Goal: Task Accomplishment & Management: Use online tool/utility

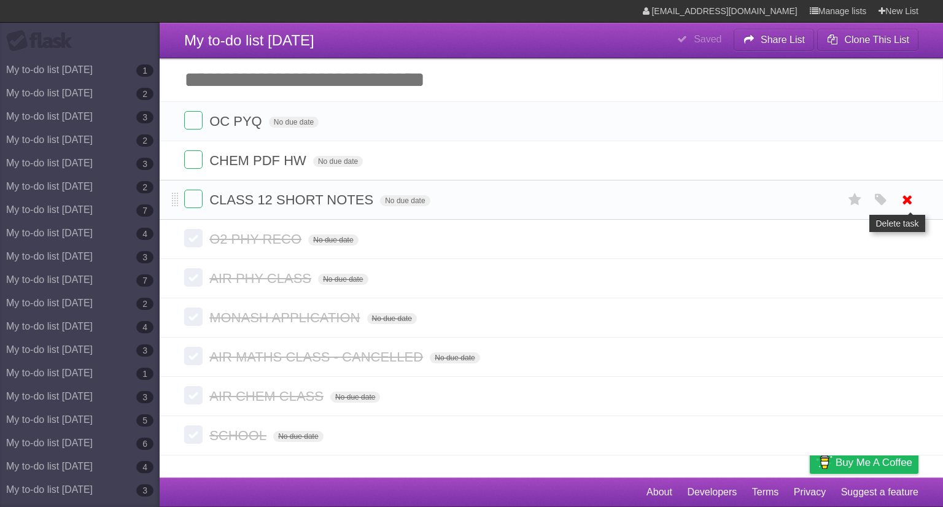
click at [904, 198] on icon at bounding box center [907, 200] width 17 height 20
click at [910, 119] on icon at bounding box center [907, 121] width 17 height 20
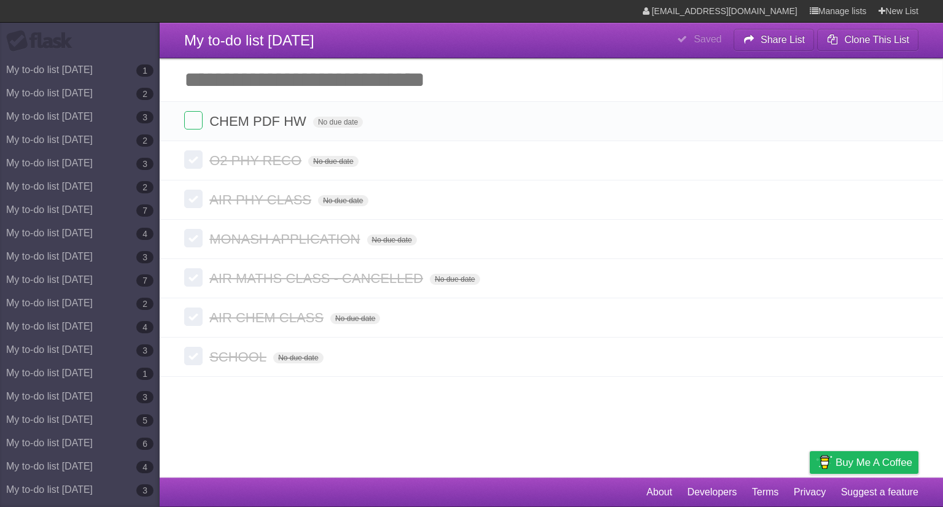
click at [910, 119] on icon at bounding box center [907, 121] width 17 height 20
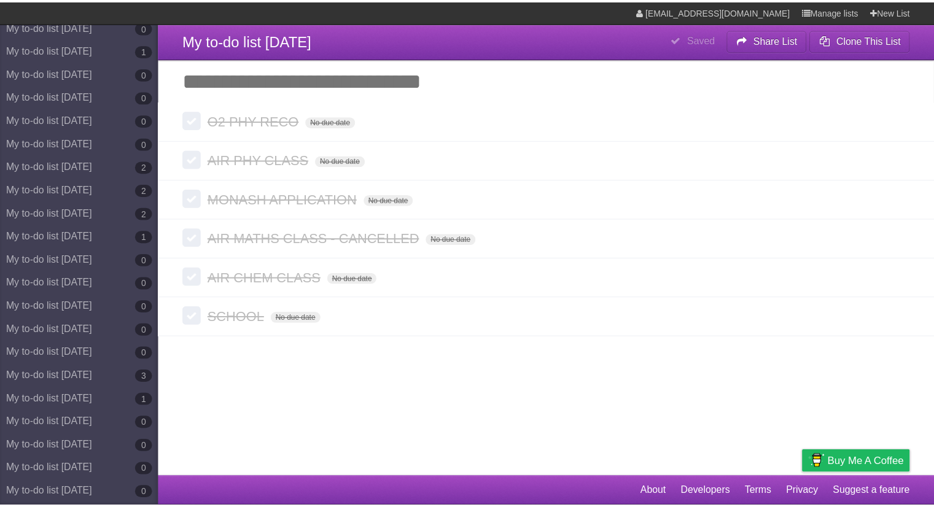
scroll to position [6674, 0]
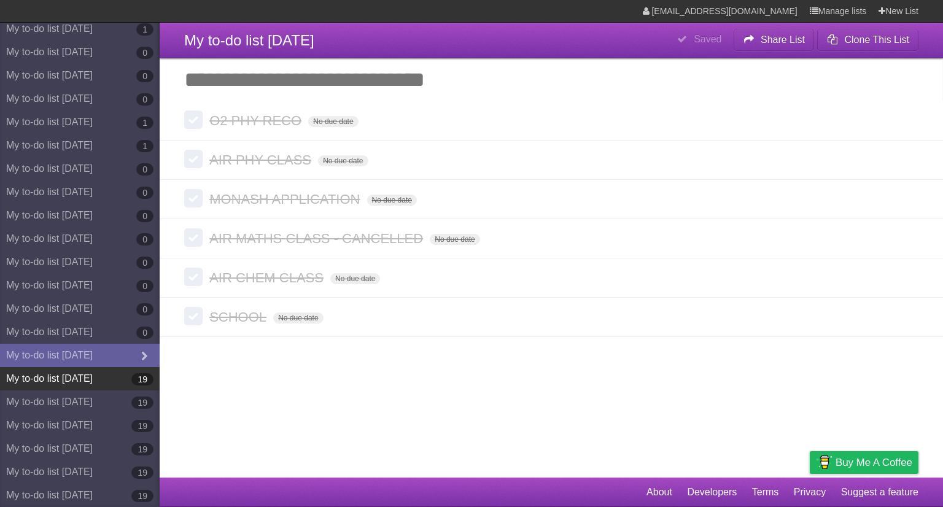
click at [113, 386] on link "My to-do list [DATE] 19" at bounding box center [80, 378] width 160 height 23
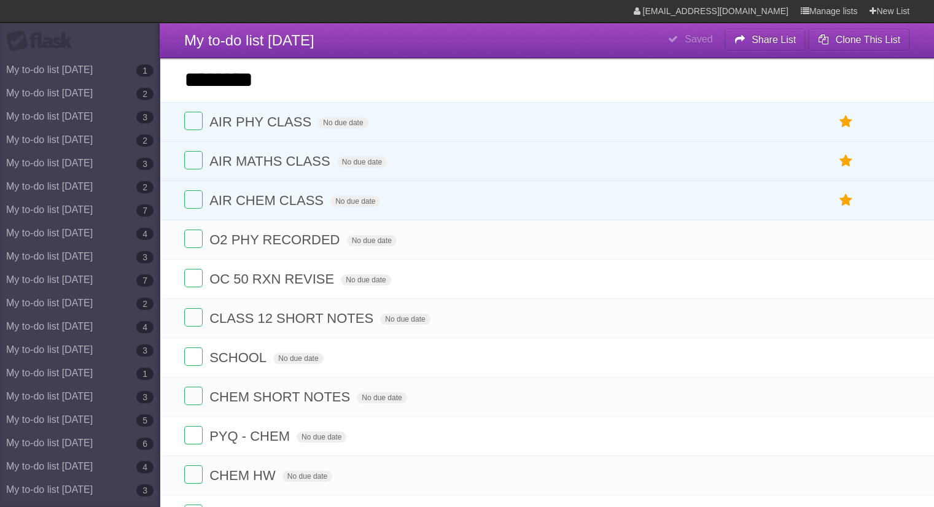
type input "********"
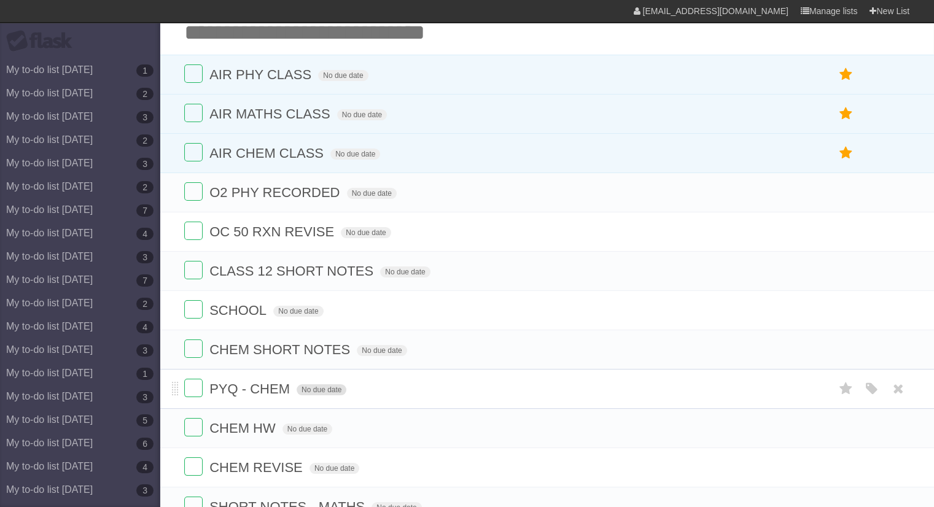
scroll to position [123, 0]
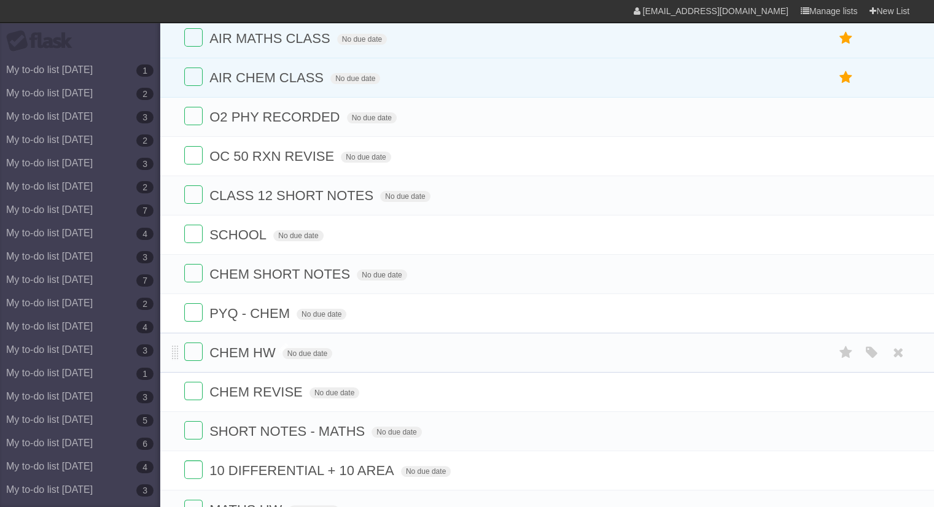
click at [271, 357] on span "CHEM HW" at bounding box center [243, 352] width 69 height 15
type input "**********"
click at [899, 237] on icon at bounding box center [898, 235] width 17 height 20
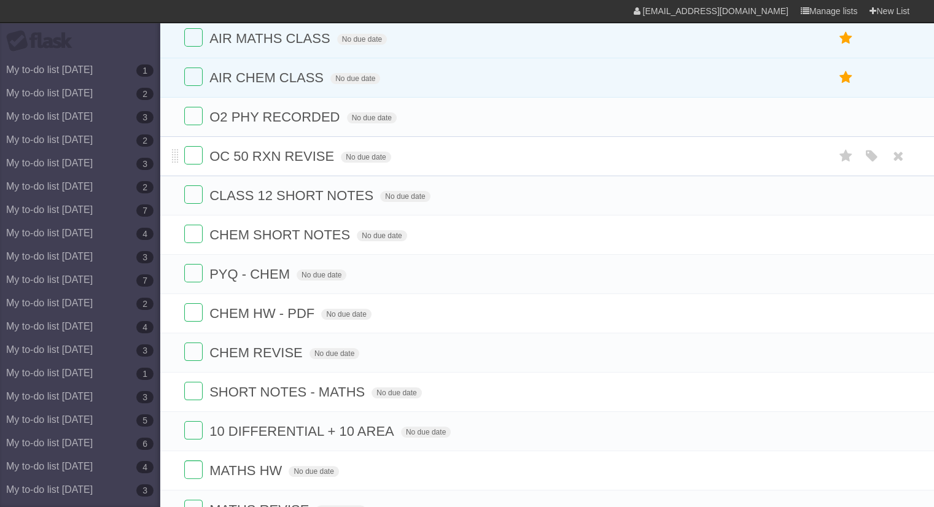
click at [275, 155] on span "OC 50 RXN REVISE" at bounding box center [273, 156] width 128 height 15
type input "*"
type input "******"
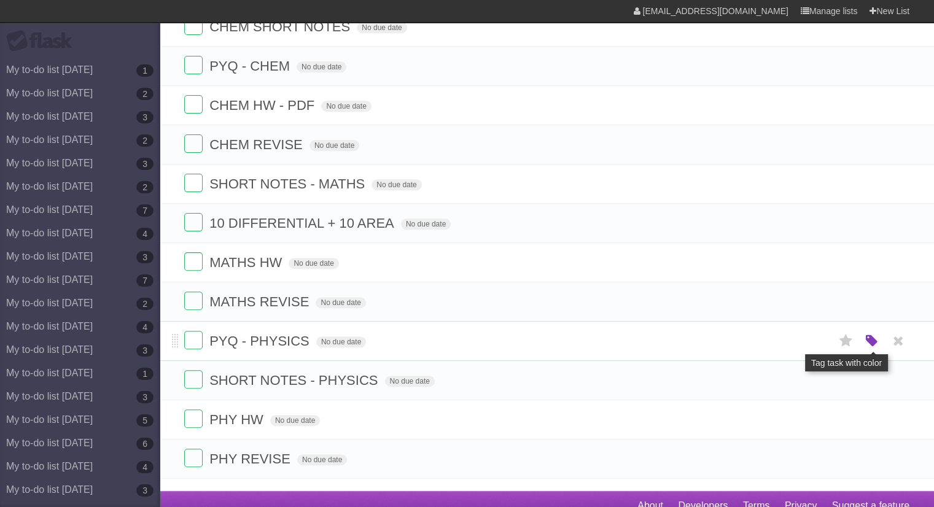
scroll to position [341, 0]
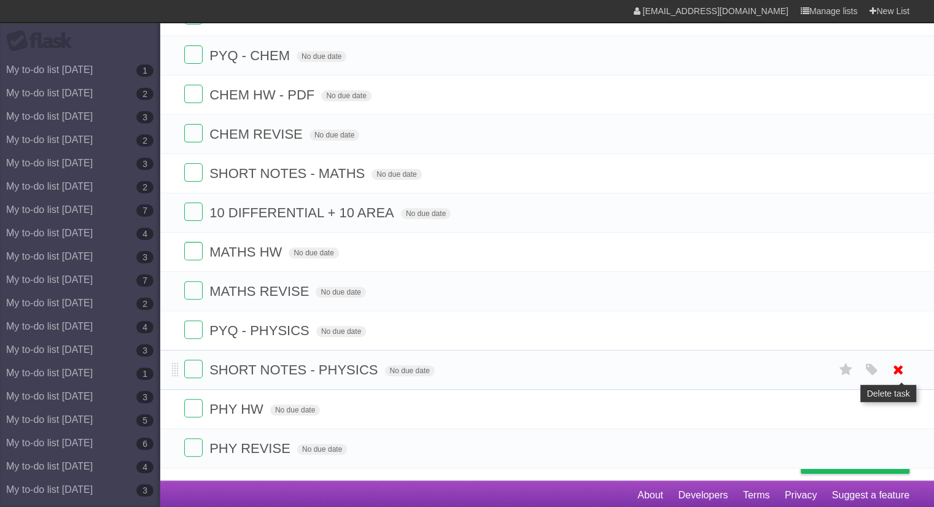
click at [894, 367] on icon at bounding box center [898, 370] width 17 height 20
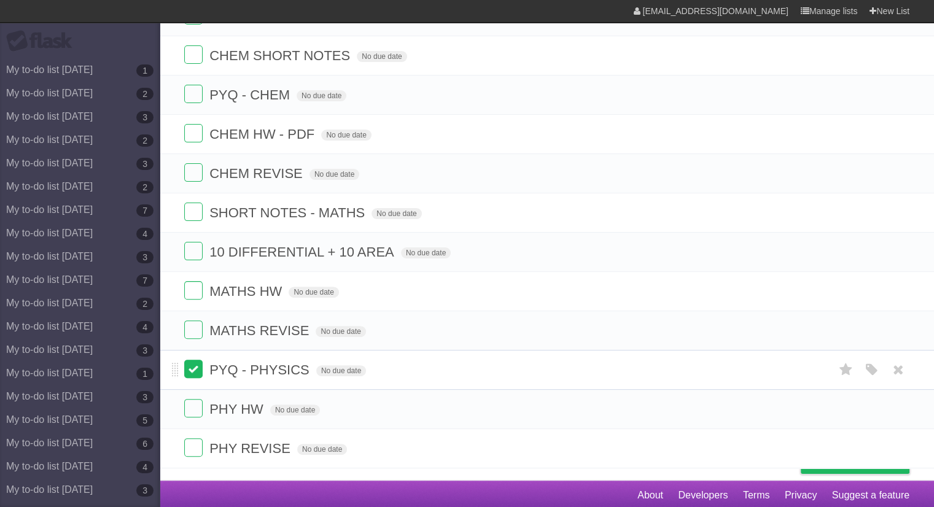
click at [198, 367] on label at bounding box center [193, 369] width 18 height 18
click at [197, 407] on label at bounding box center [193, 408] width 18 height 18
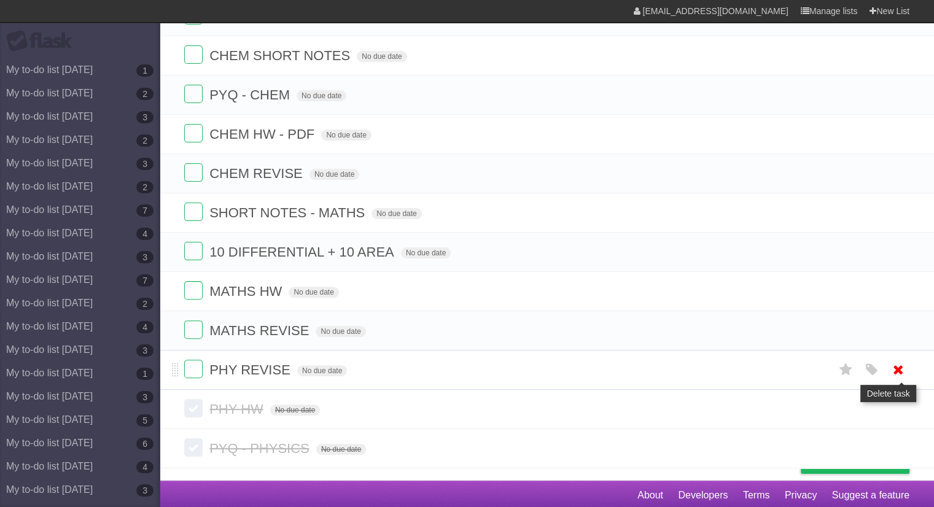
click at [898, 363] on icon at bounding box center [898, 370] width 17 height 20
click at [901, 321] on icon at bounding box center [898, 331] width 17 height 20
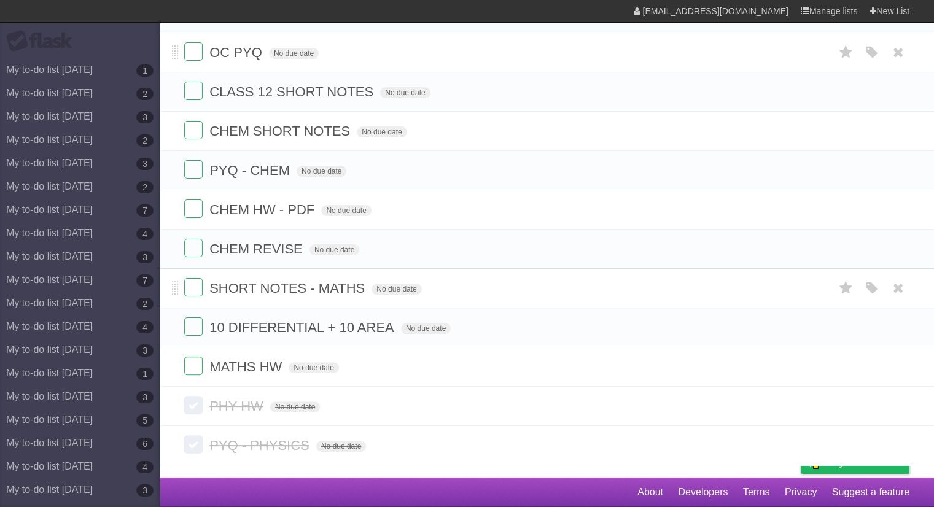
scroll to position [224, 0]
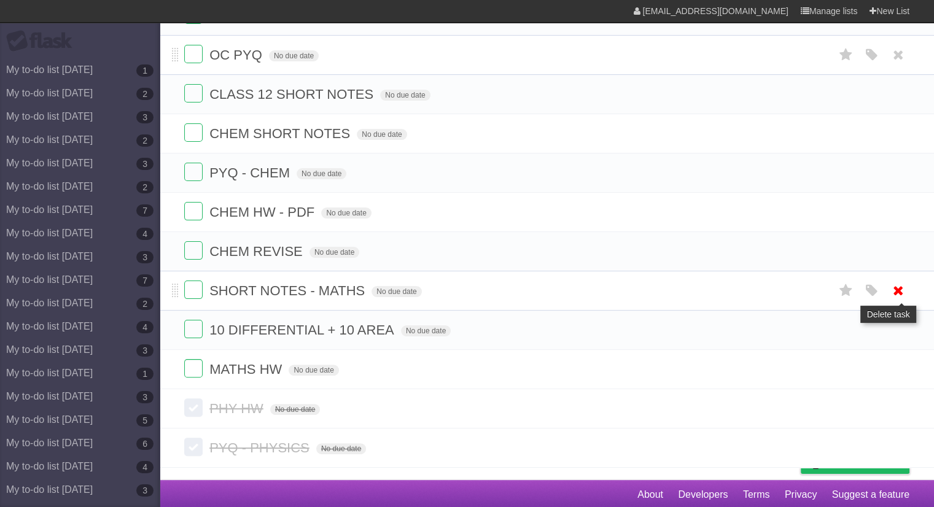
click at [907, 288] on link at bounding box center [898, 291] width 23 height 20
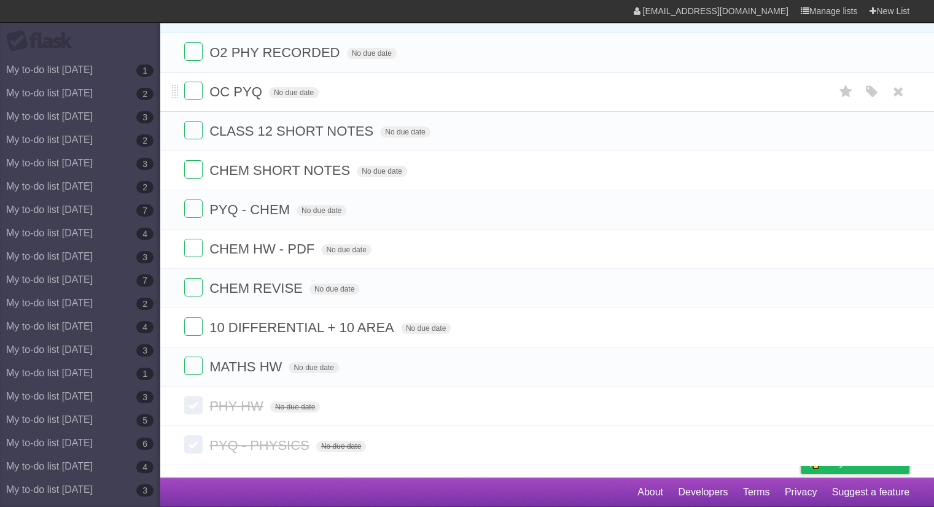
scroll to position [185, 0]
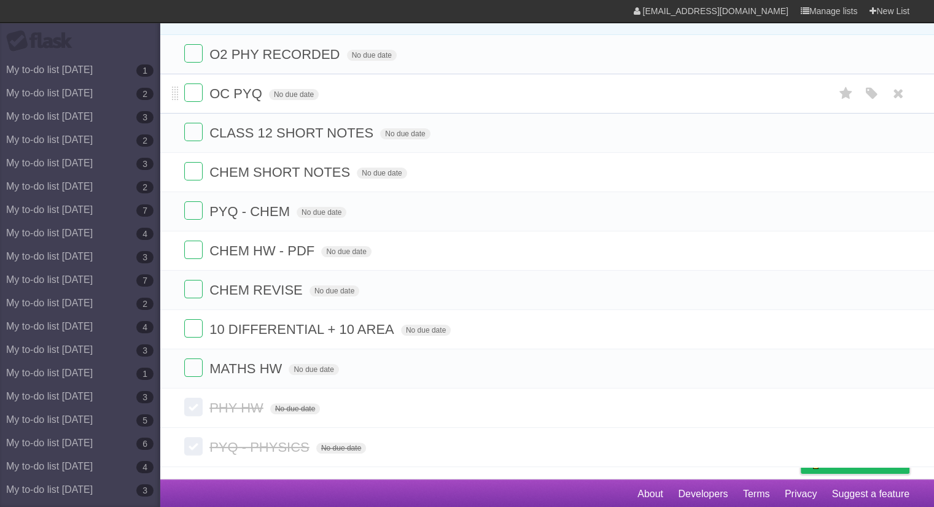
click at [905, 288] on icon at bounding box center [898, 290] width 17 height 20
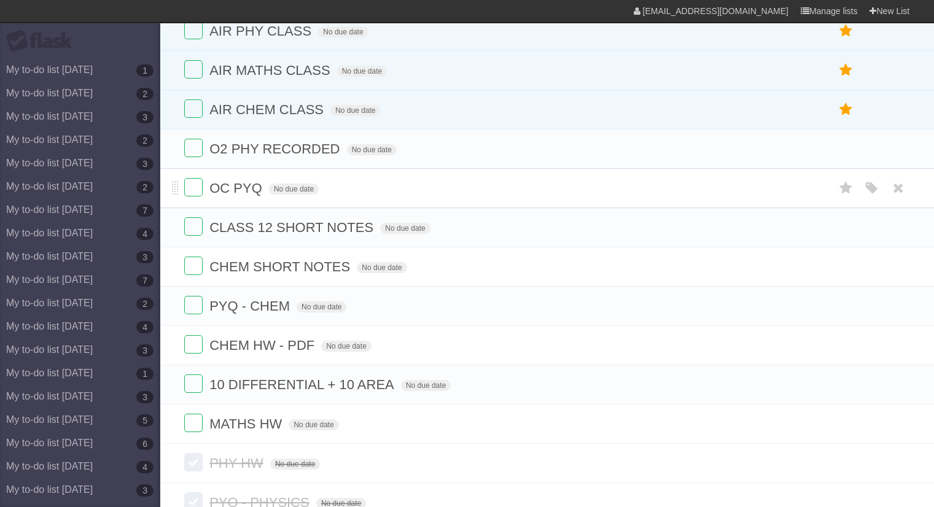
scroll to position [123, 0]
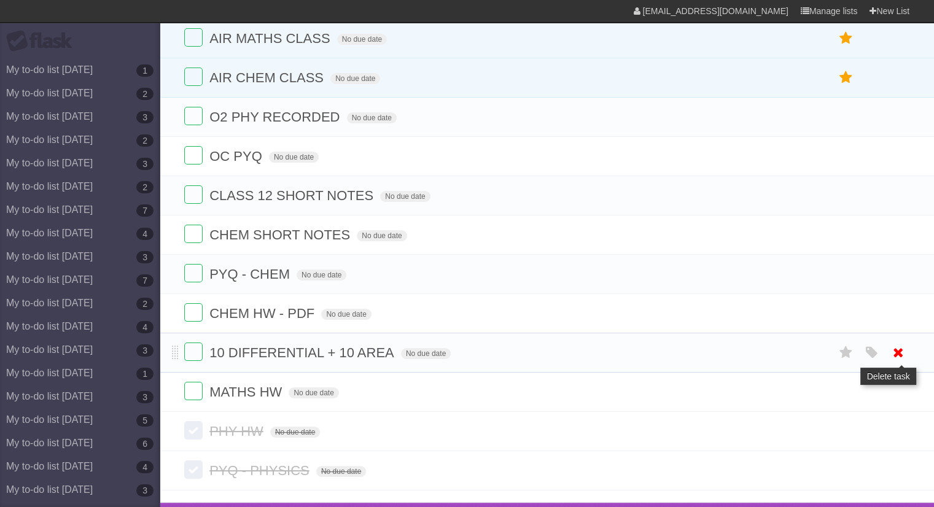
click at [909, 353] on link at bounding box center [898, 353] width 23 height 20
